Goal: Obtain resource: Obtain resource

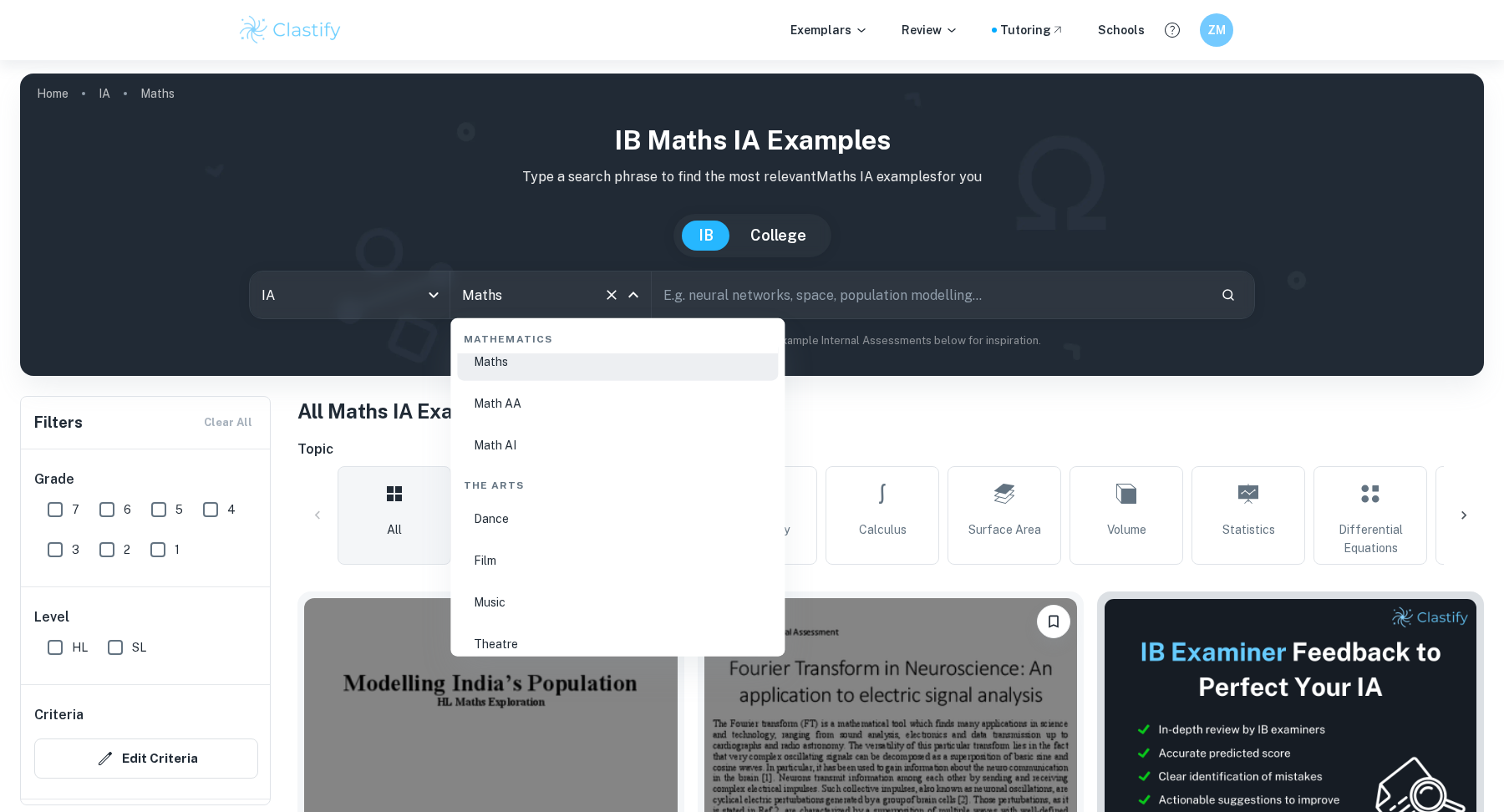
scroll to position [2883, 0]
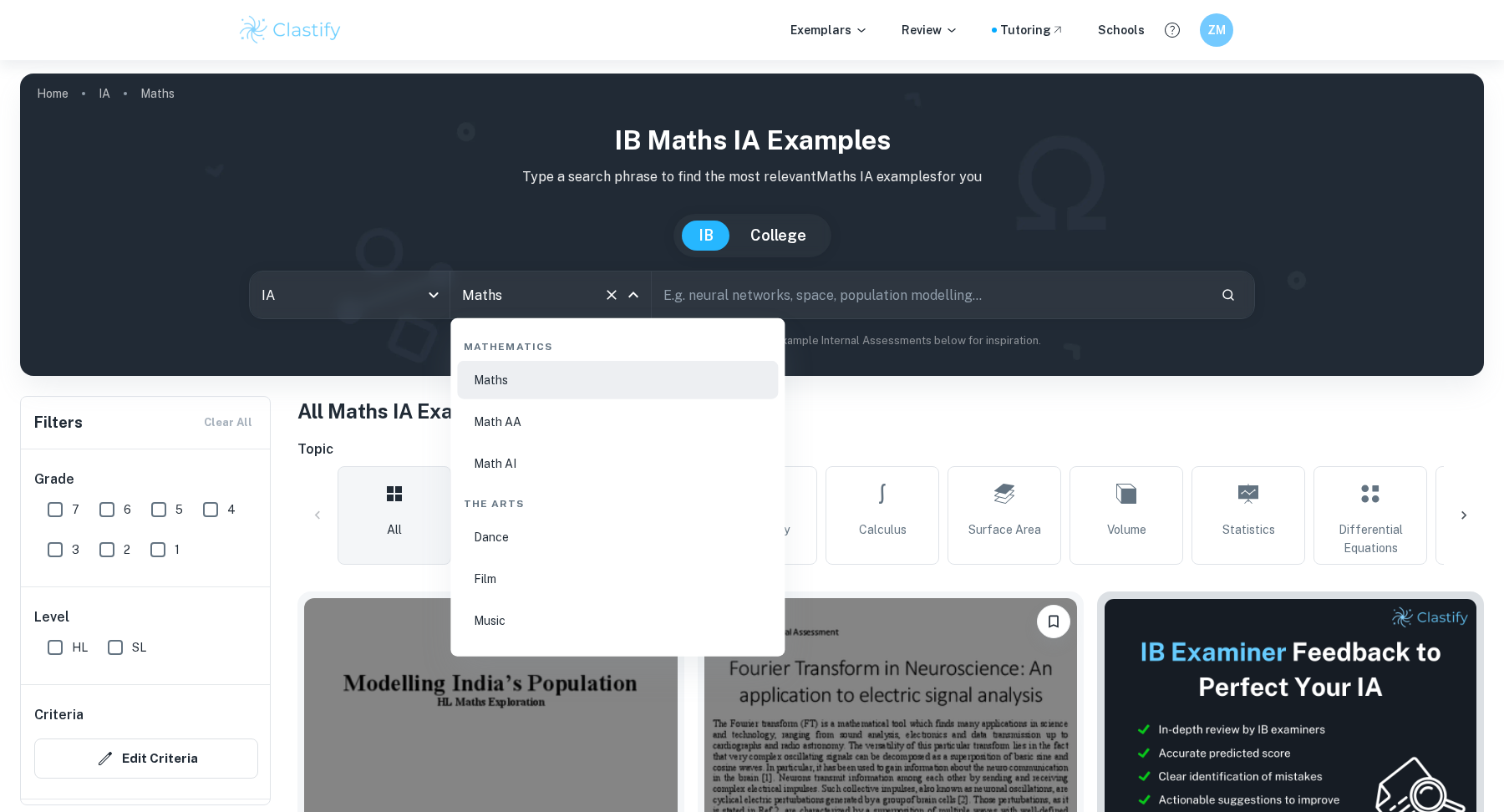
click at [516, 432] on li "Math AA" at bounding box center [618, 421] width 321 height 39
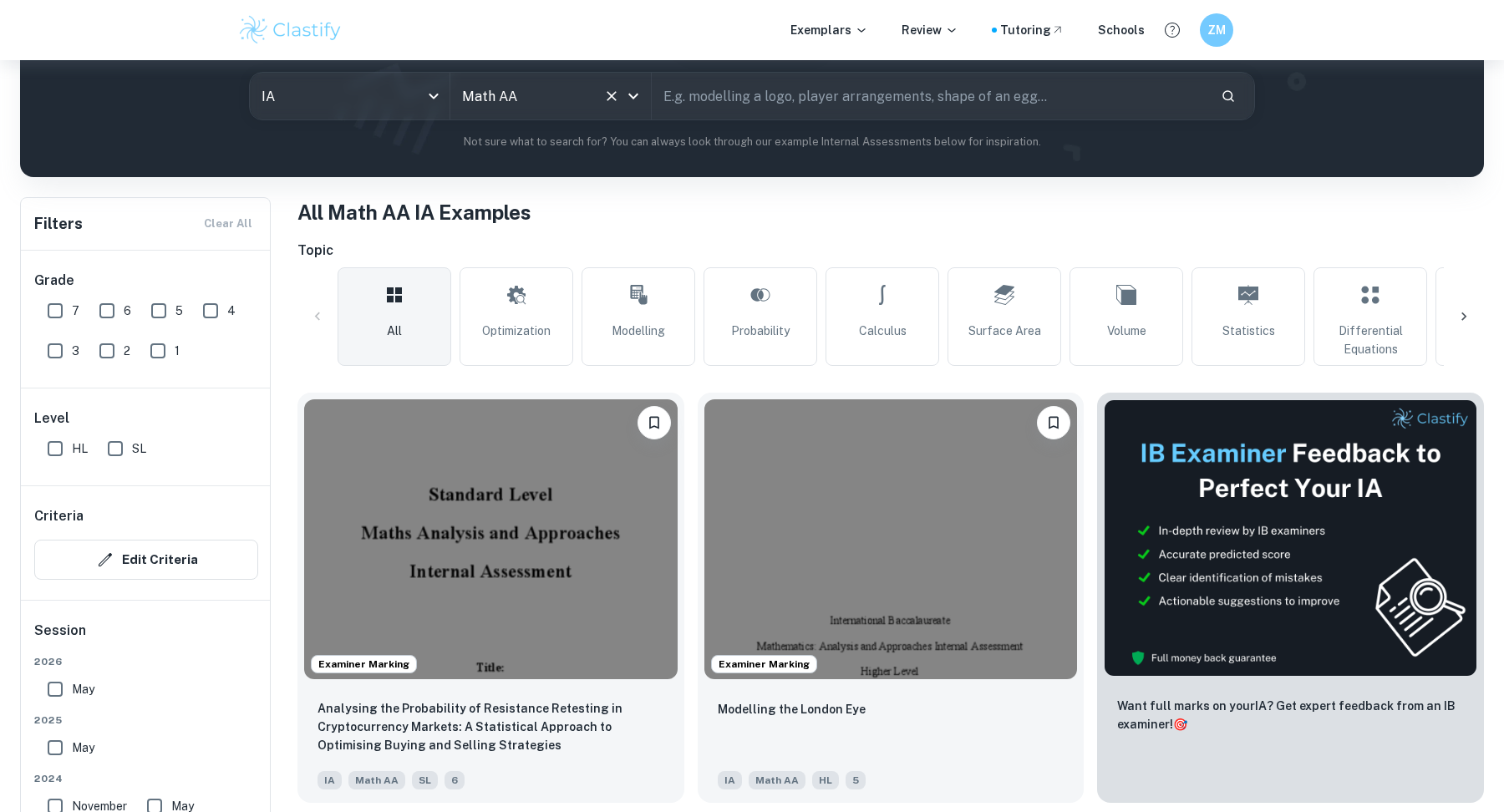
scroll to position [326, 0]
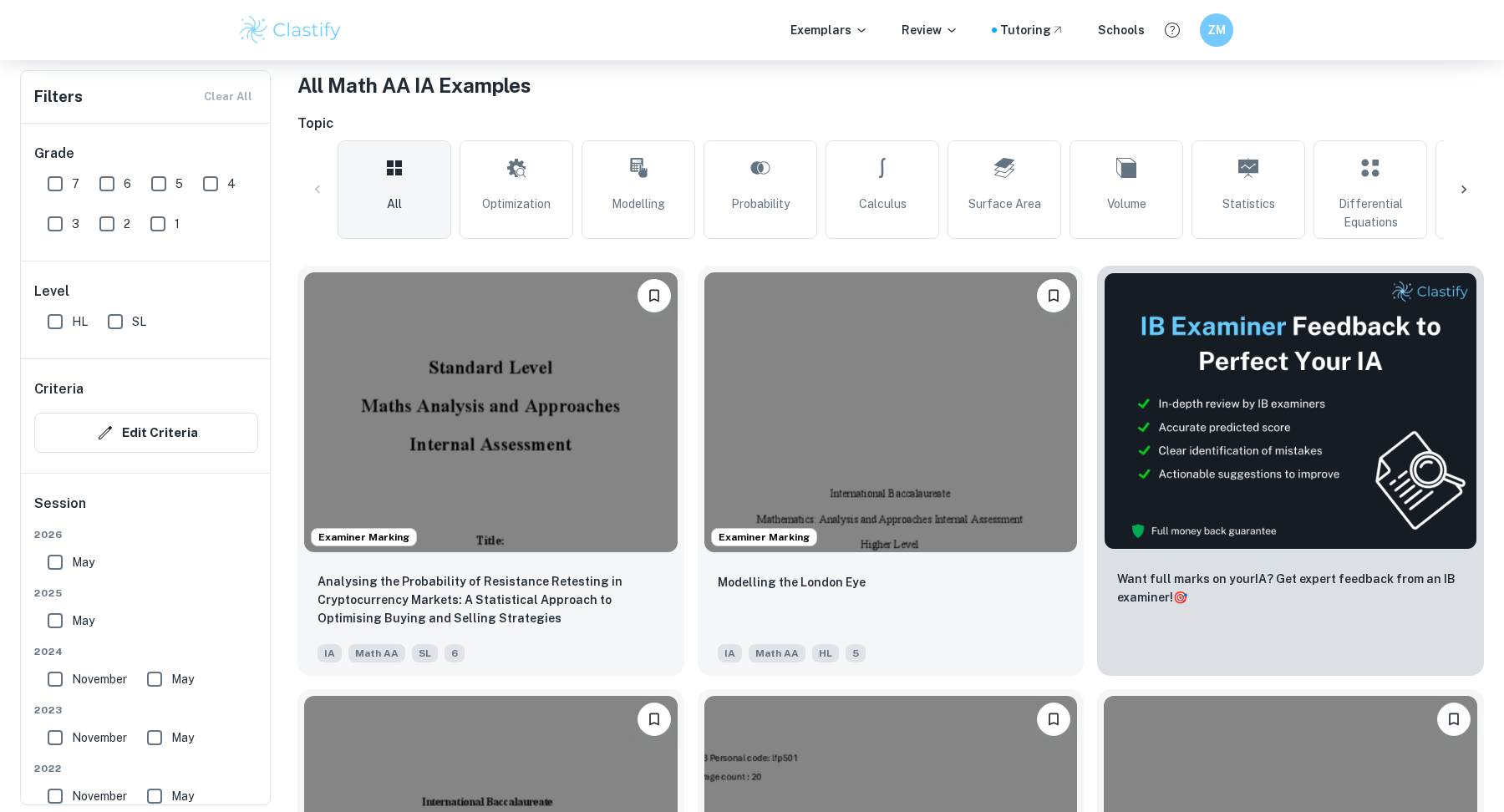
click at [58, 331] on input "HL" at bounding box center [55, 321] width 33 height 33
checkbox input "true"
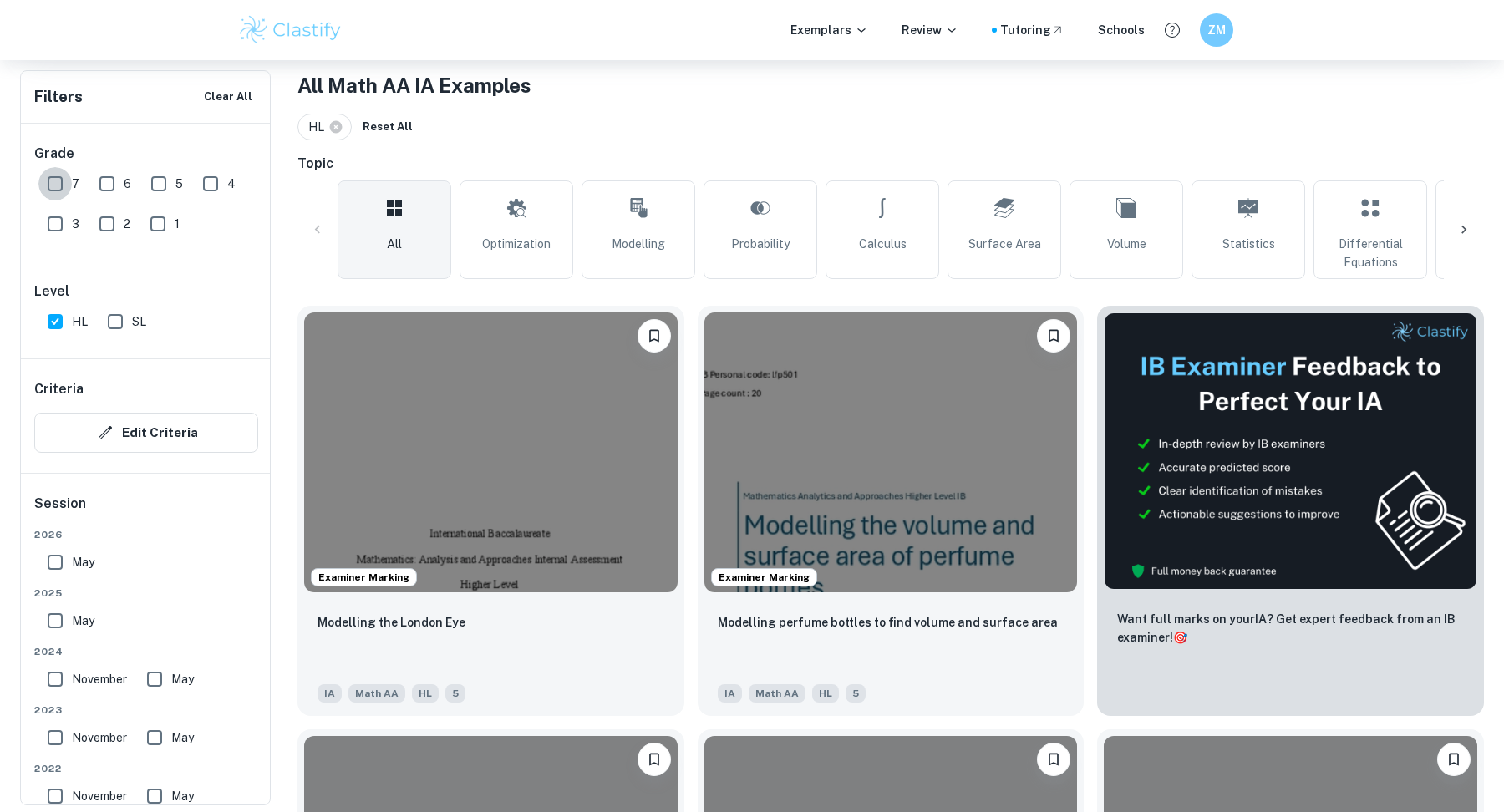
click at [53, 181] on input "7" at bounding box center [55, 183] width 33 height 33
checkbox input "true"
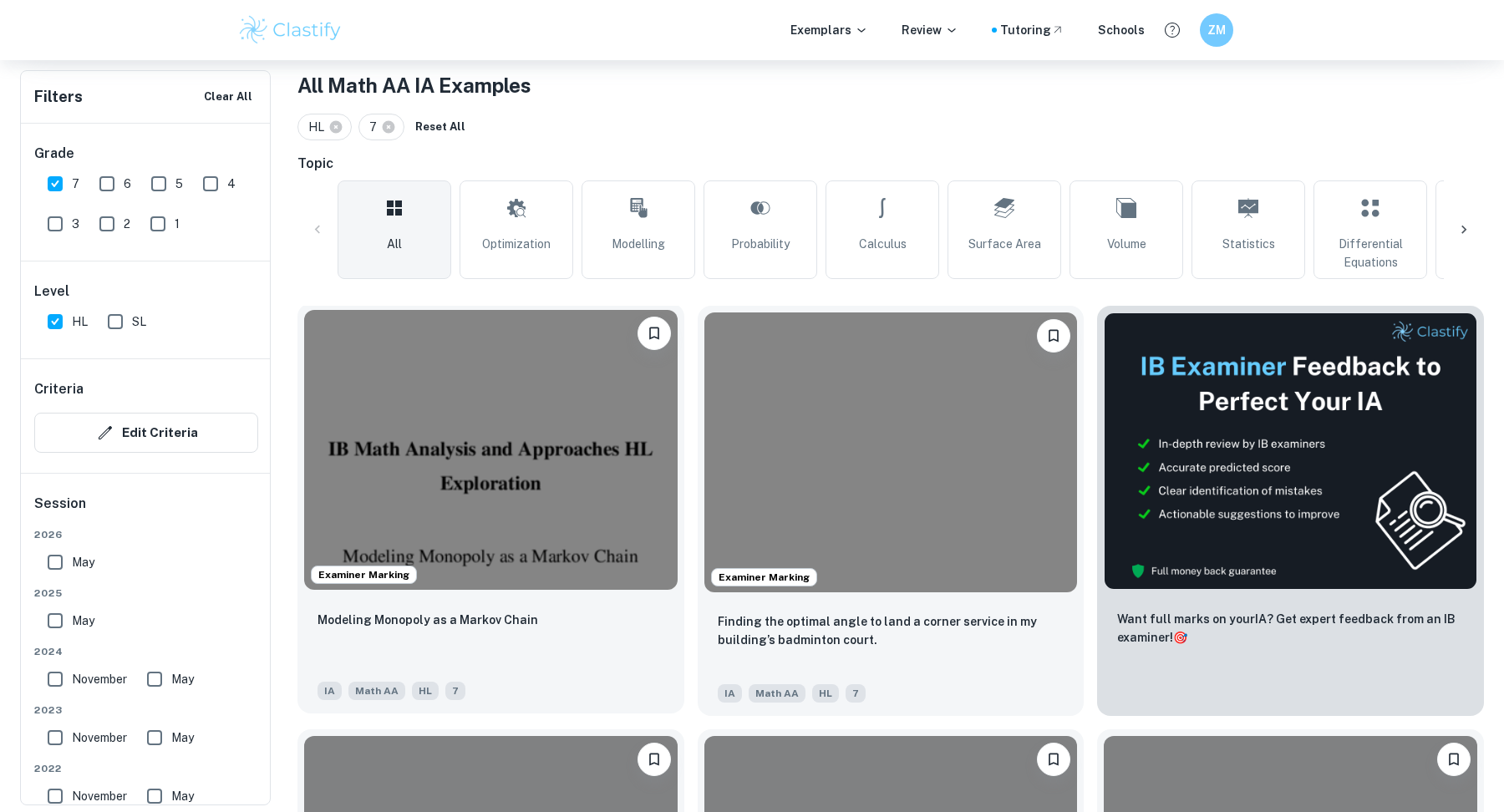
click at [582, 586] on img at bounding box center [490, 449] width 373 height 279
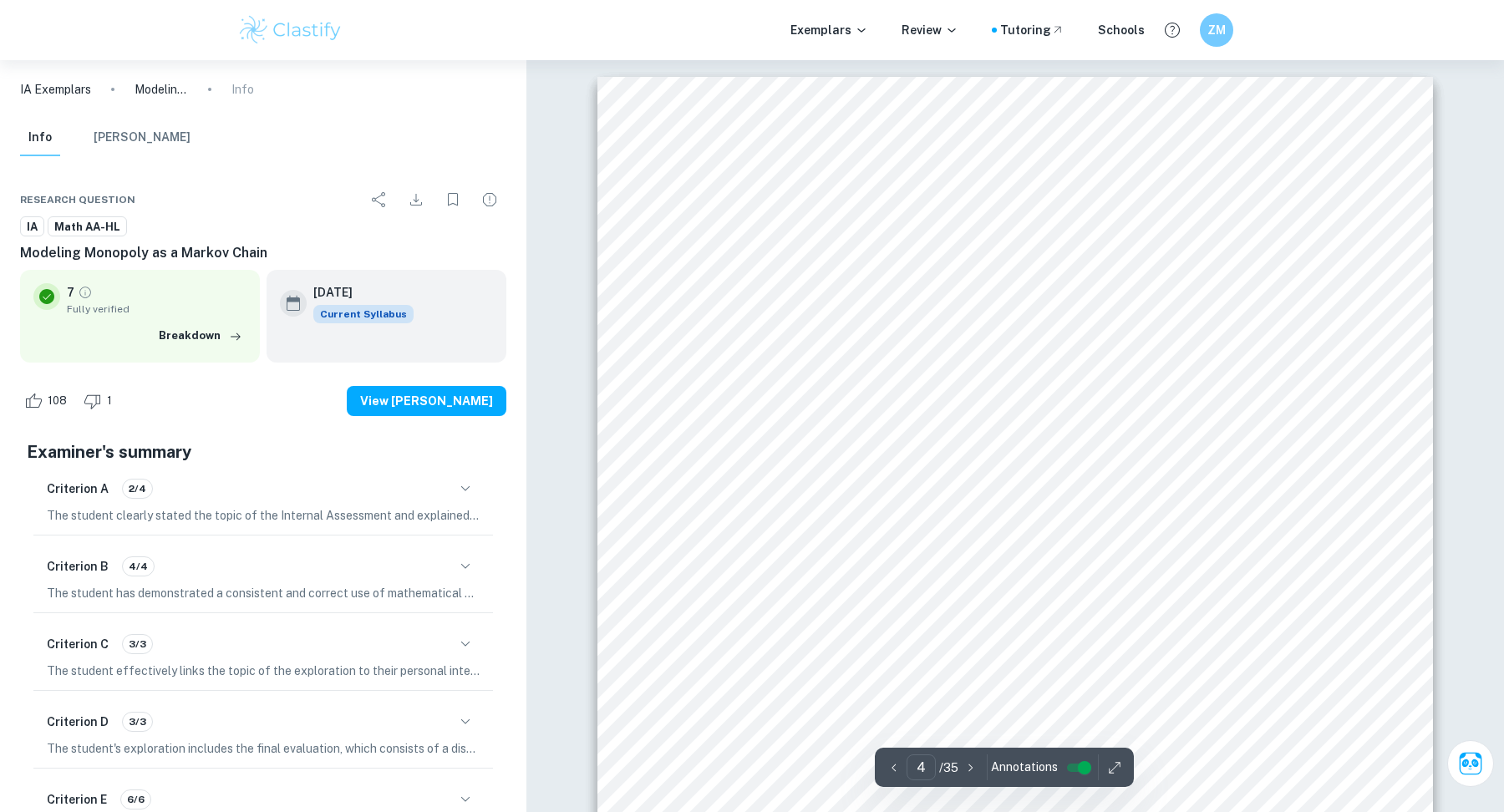
scroll to position [6964, 0]
type input "9"
